Goal: Task Accomplishment & Management: Manage account settings

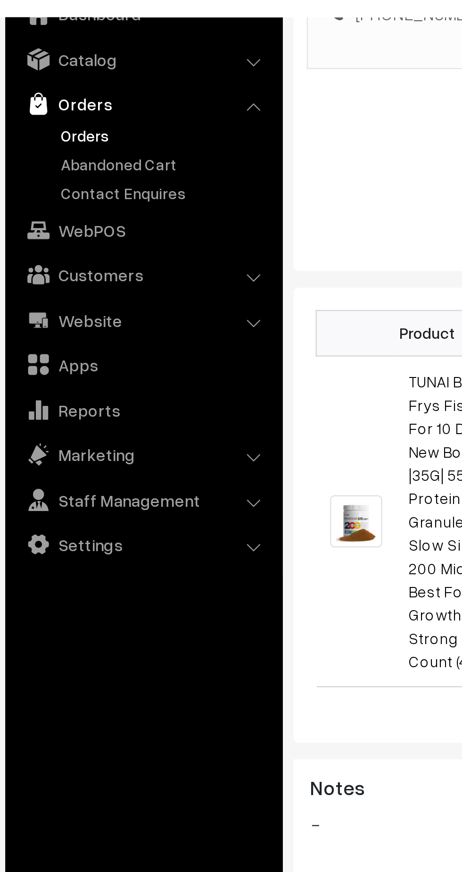
scroll to position [215, 0]
click at [42, 105] on link "Orders" at bounding box center [77, 105] width 93 height 10
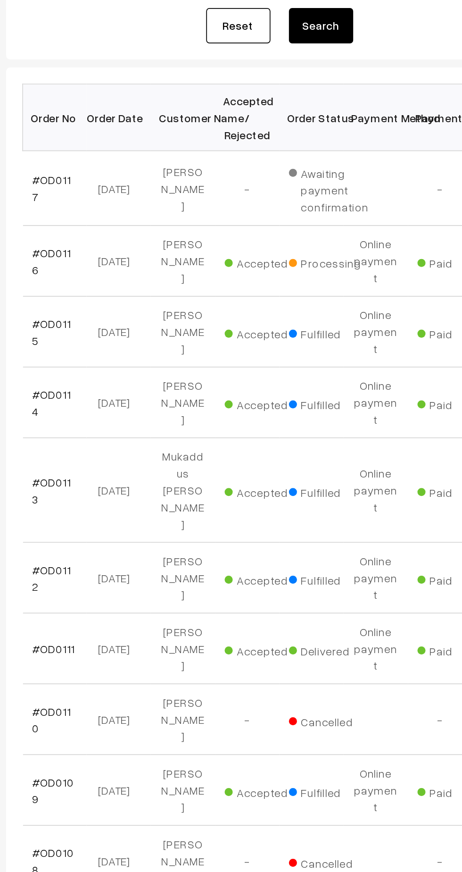
click at [163, 296] on link "#OD0116" at bounding box center [159, 300] width 23 height 18
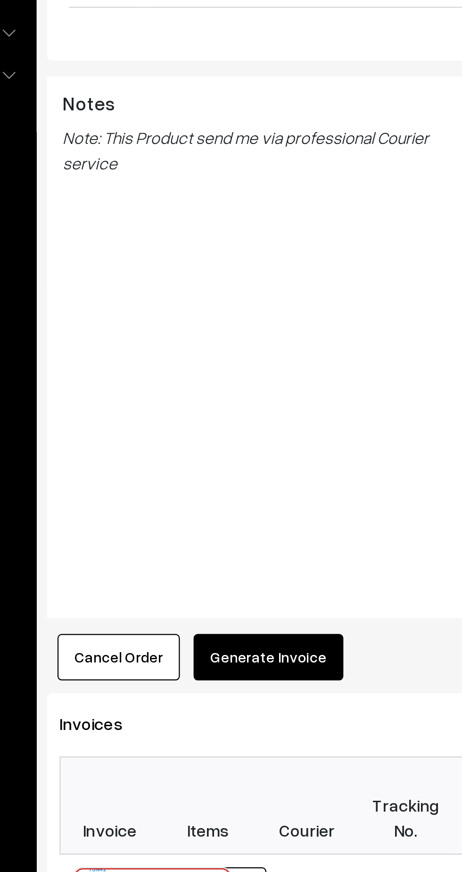
scroll to position [273, 0]
click at [170, 530] on button "Cancel Order" at bounding box center [164, 540] width 55 height 21
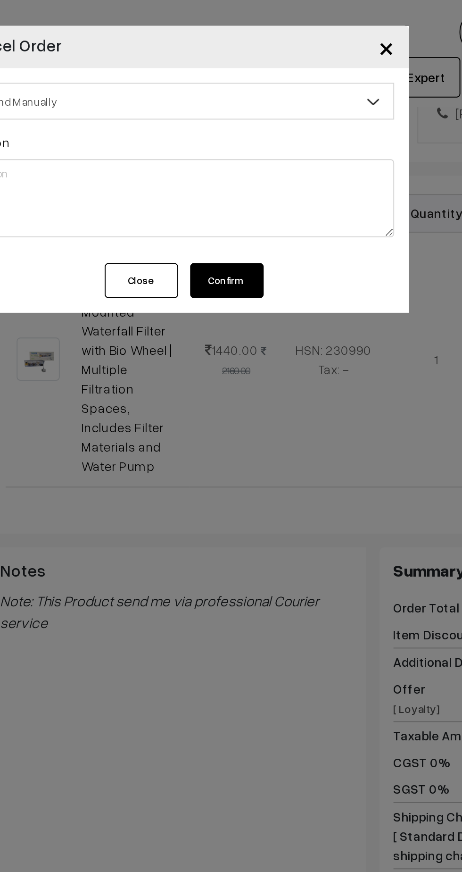
click at [329, 51] on b at bounding box center [330, 51] width 9 height 9
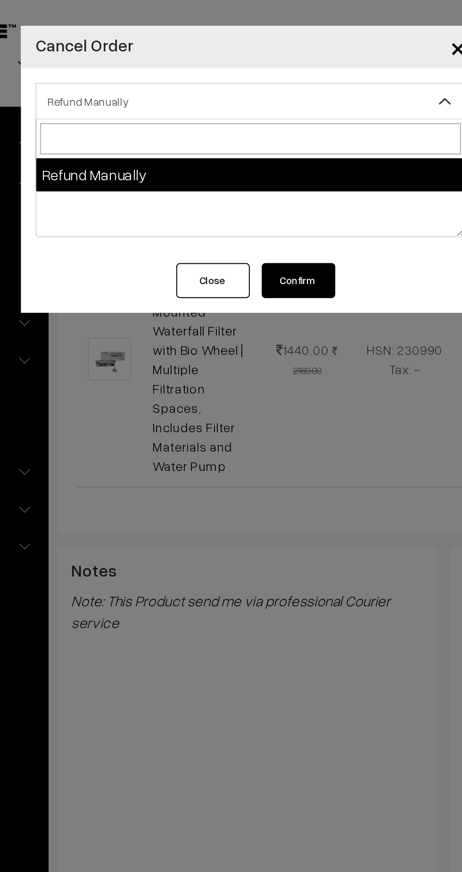
click at [152, 132] on div "Refund Manually Refund Manually Gift Card Name Gift Card Denomination Gift Card…" at bounding box center [231, 85] width 236 height 100
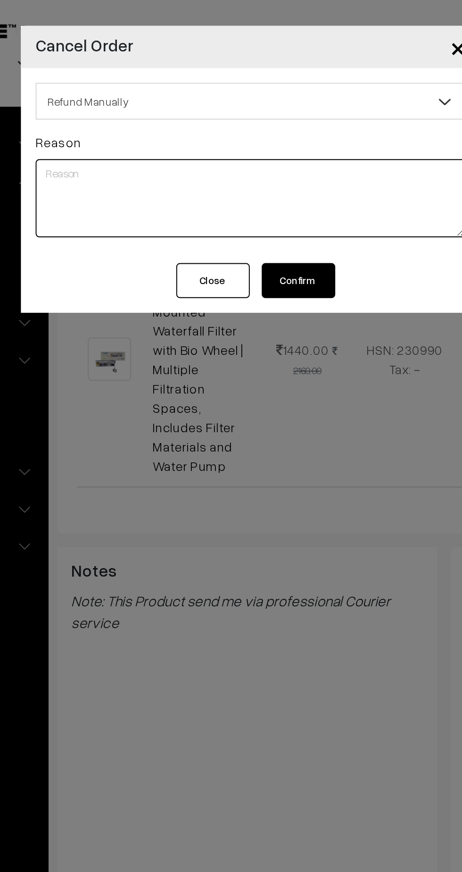
click at [144, 105] on textarea at bounding box center [231, 102] width 221 height 40
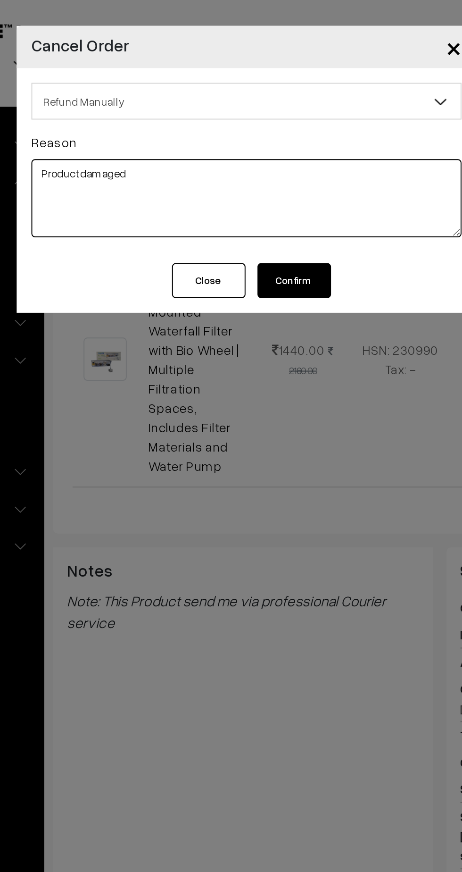
type textarea "Product damaged"
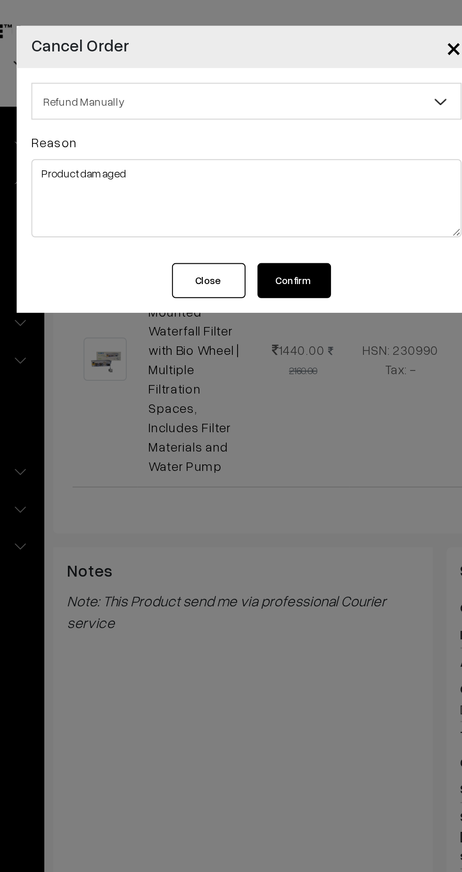
click at [260, 145] on button "Confirm" at bounding box center [256, 144] width 38 height 18
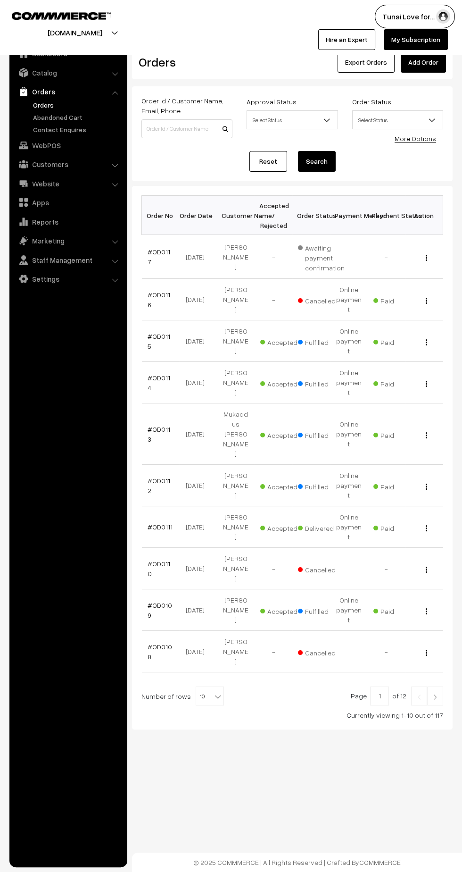
click at [158, 293] on link "#OD0116" at bounding box center [159, 300] width 23 height 18
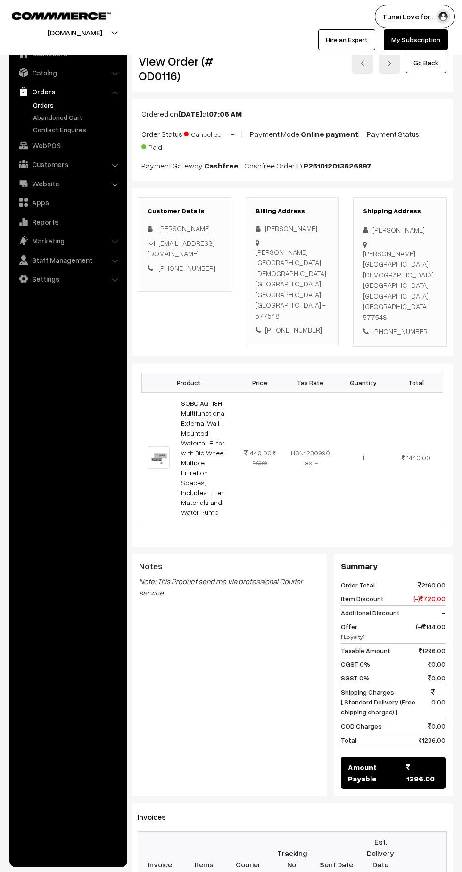
scroll to position [253, 0]
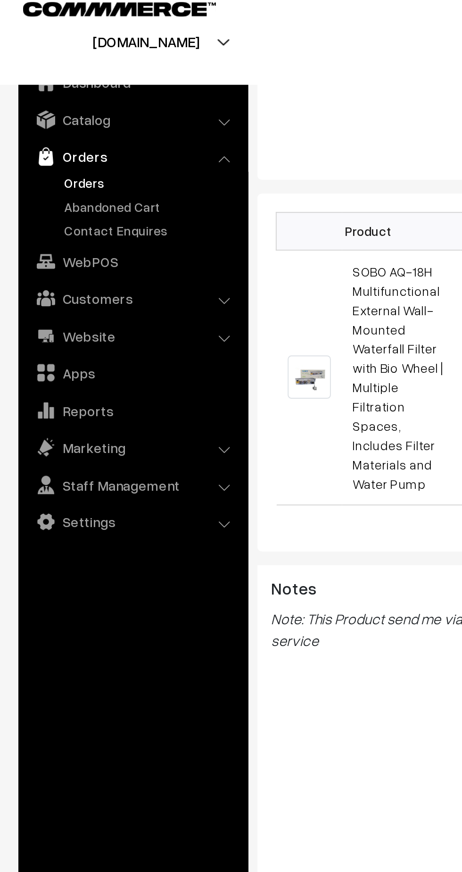
click at [41, 108] on link "Orders" at bounding box center [77, 105] width 93 height 10
